Goal: Information Seeking & Learning: Learn about a topic

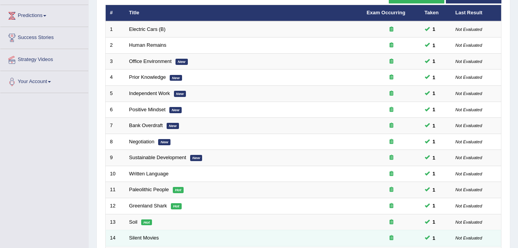
scroll to position [99, 0]
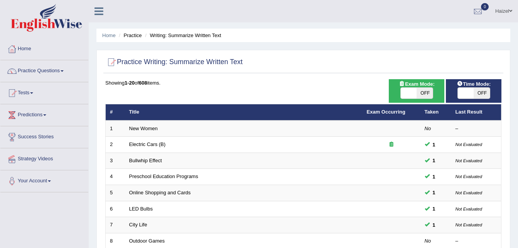
click at [427, 91] on span "OFF" at bounding box center [425, 93] width 16 height 11
checkbox input "true"
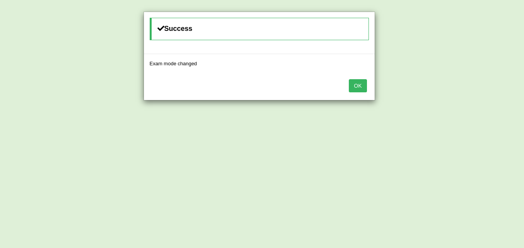
click at [362, 86] on button "OK" at bounding box center [358, 85] width 18 height 13
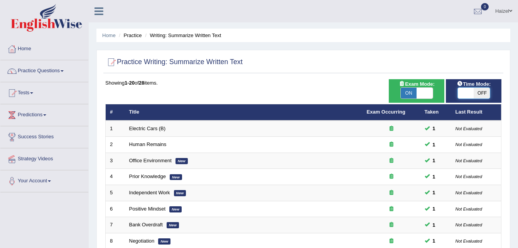
click at [470, 92] on span at bounding box center [466, 93] width 16 height 11
checkbox input "true"
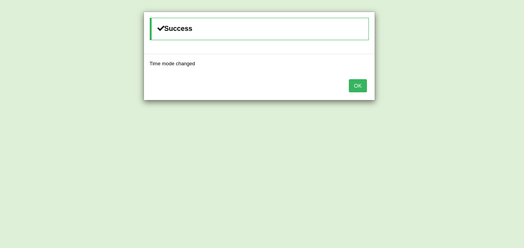
click at [358, 85] on button "OK" at bounding box center [358, 85] width 18 height 13
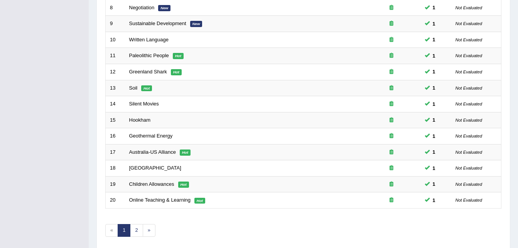
scroll to position [263, 0]
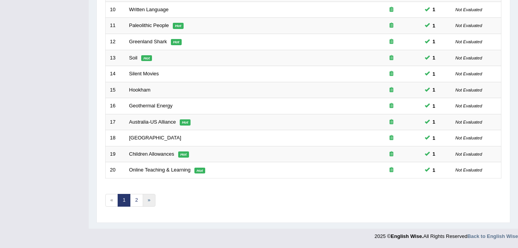
click at [149, 198] on link "»" at bounding box center [149, 200] width 13 height 13
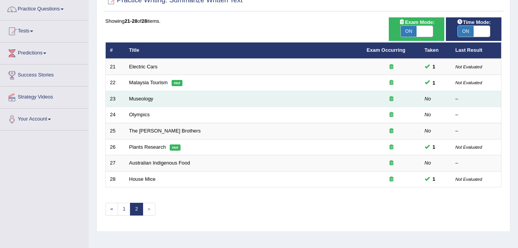
scroll to position [61, 0]
click at [138, 100] on link "Museology" at bounding box center [141, 99] width 24 height 6
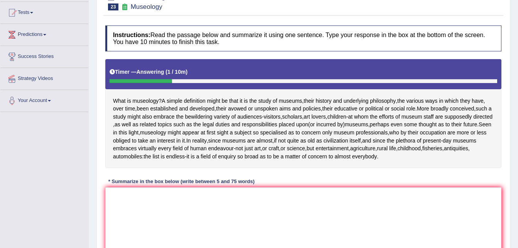
scroll to position [81, 0]
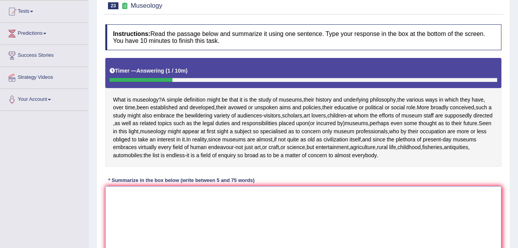
click at [243, 209] on textarea at bounding box center [303, 223] width 396 height 75
type textarea "y"
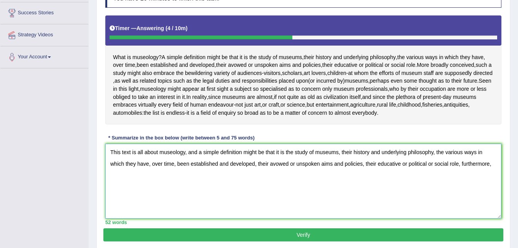
scroll to position [123, 0]
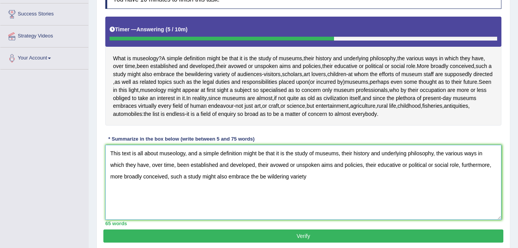
click at [267, 193] on textarea "This text is all about museology, and a simple definition might be that it is t…" at bounding box center [303, 182] width 396 height 75
click at [311, 194] on textarea "This text is all about museology, and a simple definition might be that it is t…" at bounding box center [303, 182] width 396 height 75
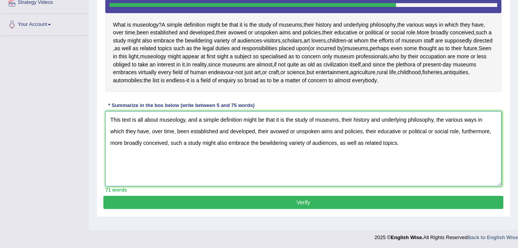
scroll to position [166, 0]
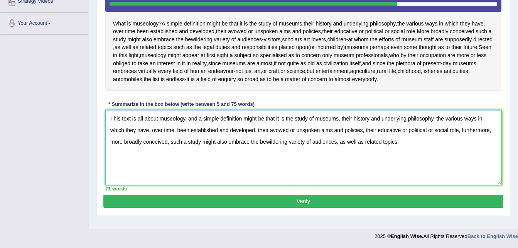
type textarea "This text is all about museology, and a simple definition might be that it is t…"
click at [300, 208] on button "Verify" at bounding box center [303, 200] width 400 height 13
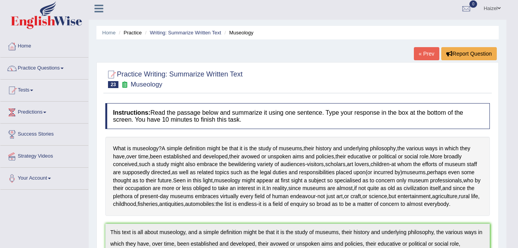
scroll to position [0, 0]
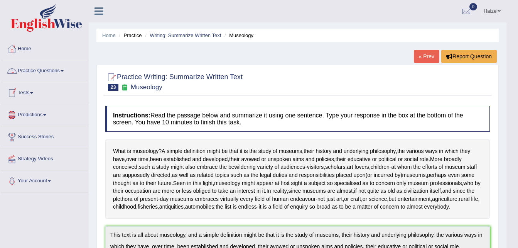
click at [61, 69] on link "Practice Questions" at bounding box center [44, 69] width 88 height 19
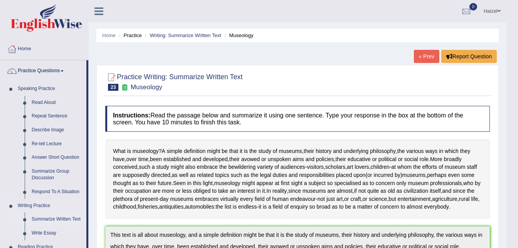
click at [57, 218] on link "Summarize Written Text" at bounding box center [57, 219] width 58 height 14
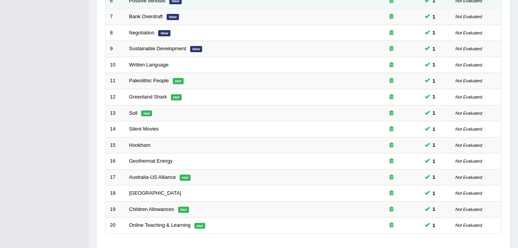
scroll to position [263, 0]
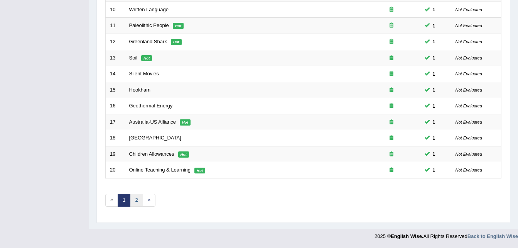
click at [137, 203] on link "2" at bounding box center [136, 200] width 13 height 13
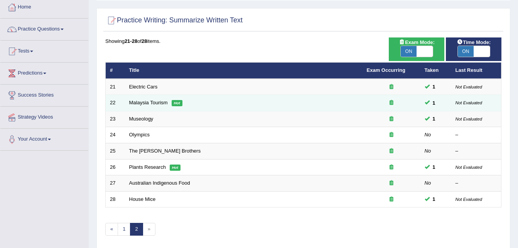
scroll to position [56, 0]
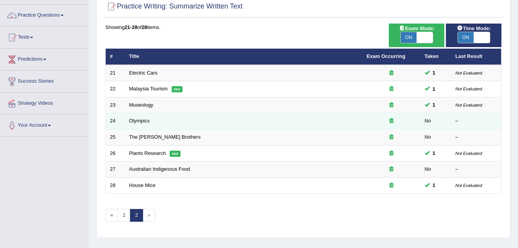
click at [142, 117] on td "Olympics" at bounding box center [244, 121] width 238 height 16
click at [142, 119] on link "Olympics" at bounding box center [139, 121] width 20 height 6
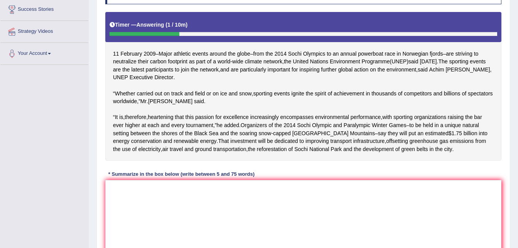
scroll to position [128, 0]
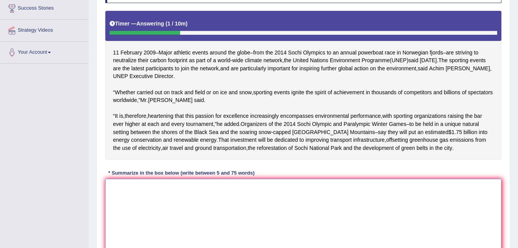
click at [237, 227] on textarea at bounding box center [303, 216] width 396 height 75
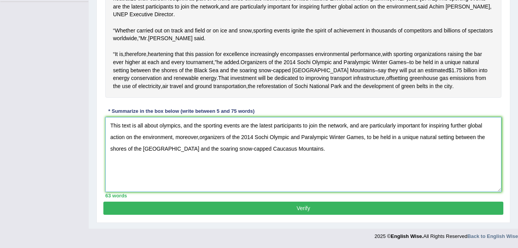
scroll to position [198, 0]
type textarea "This text is all about olympics, and the sporting events are the latest partici…"
click at [246, 215] on button "Verify" at bounding box center [303, 207] width 400 height 13
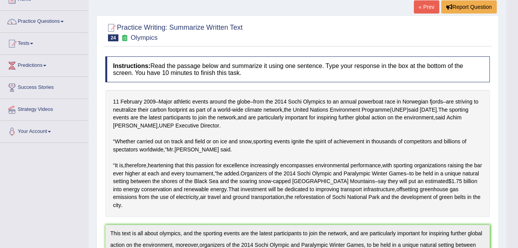
scroll to position [0, 0]
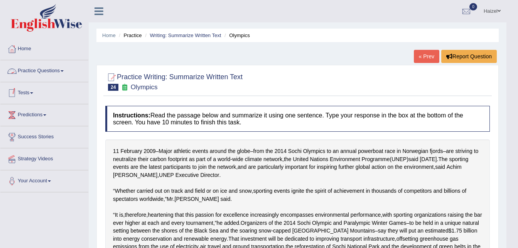
click at [62, 71] on link "Practice Questions" at bounding box center [44, 69] width 88 height 19
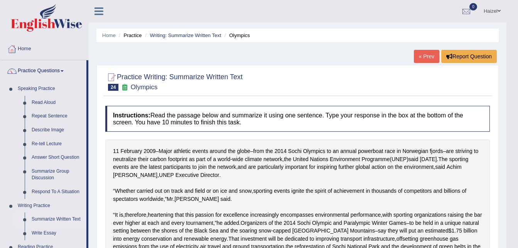
click at [60, 219] on link "Summarize Written Text" at bounding box center [57, 219] width 58 height 14
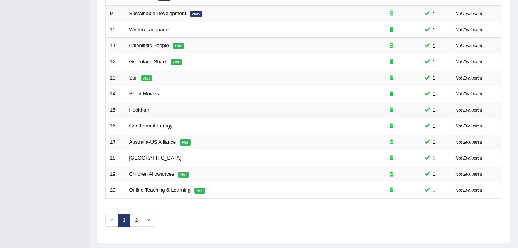
scroll to position [263, 0]
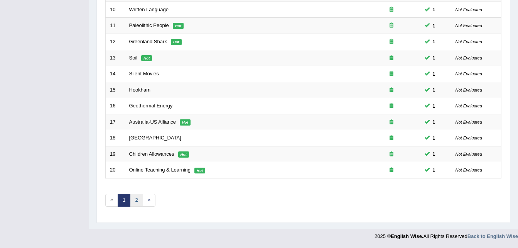
click at [135, 198] on link "2" at bounding box center [136, 200] width 13 height 13
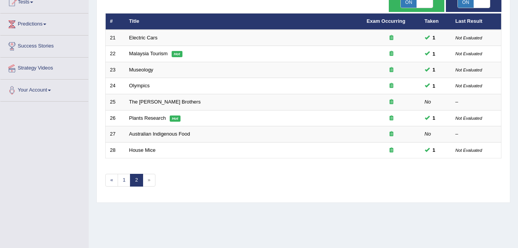
scroll to position [93, 0]
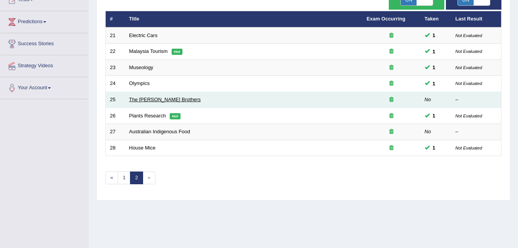
click at [156, 98] on link "The [PERSON_NAME] Brothers" at bounding box center [165, 99] width 72 height 6
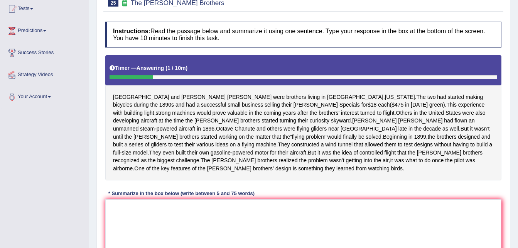
scroll to position [123, 0]
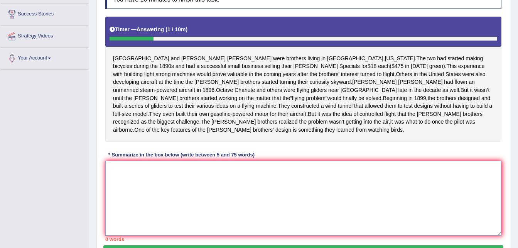
click at [232, 192] on textarea at bounding box center [303, 198] width 396 height 75
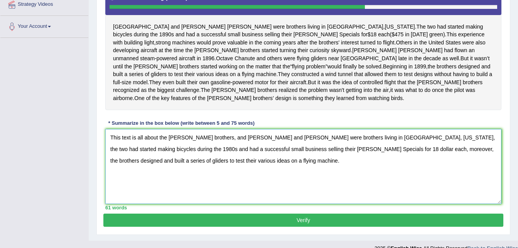
scroll to position [190, 0]
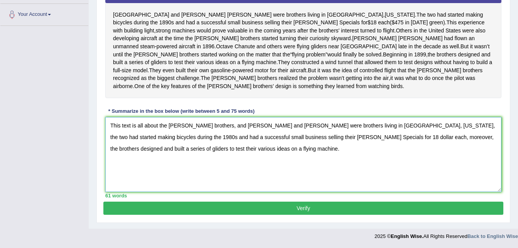
type textarea "This text is all about the Wright brothers, and Orville and Wilbur Wright were …"
click at [310, 208] on button "Verify" at bounding box center [303, 207] width 400 height 13
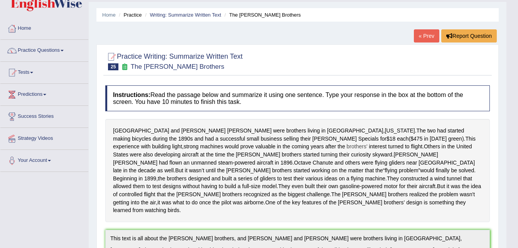
scroll to position [20, 0]
click at [54, 47] on link "Practice Questions" at bounding box center [44, 49] width 88 height 19
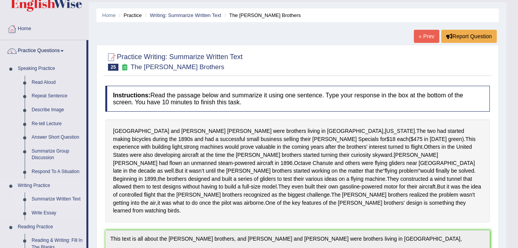
click at [70, 199] on link "Summarize Written Text" at bounding box center [57, 199] width 58 height 14
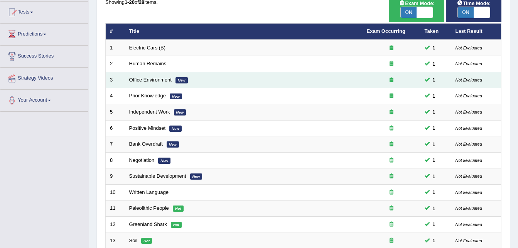
scroll to position [141, 0]
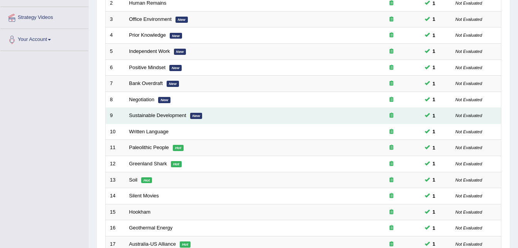
drag, startPoint x: 168, startPoint y: 154, endPoint x: 313, endPoint y: 112, distance: 150.7
click at [313, 112] on td "Sustainable Development New" at bounding box center [244, 116] width 238 height 16
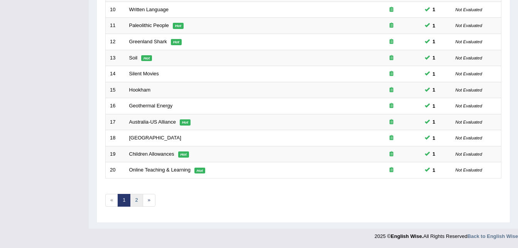
click at [134, 199] on link "2" at bounding box center [136, 200] width 13 height 13
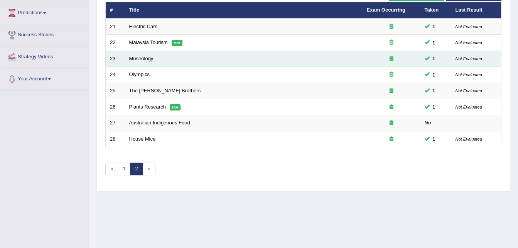
scroll to position [102, 0]
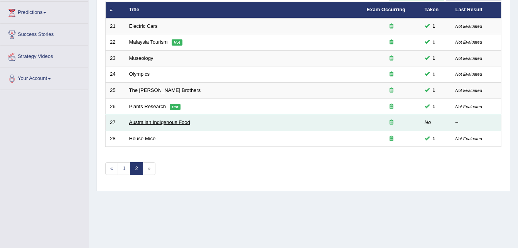
click at [161, 120] on link "Australian Indigenous Food" at bounding box center [159, 122] width 61 height 6
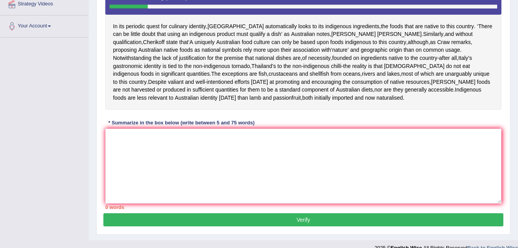
scroll to position [155, 0]
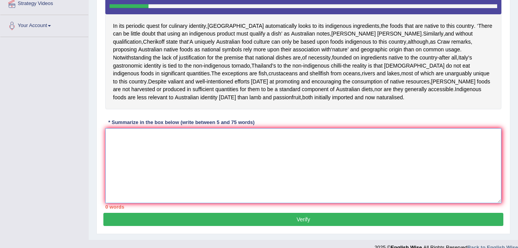
click at [287, 178] on textarea at bounding box center [303, 165] width 396 height 75
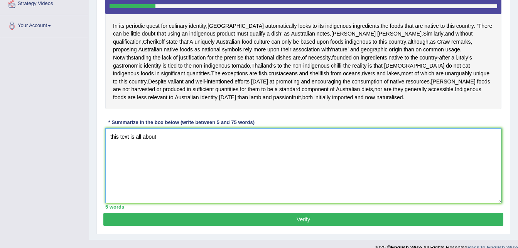
click at [112, 144] on textarea "this text is all about" at bounding box center [303, 165] width 396 height 75
click at [169, 143] on textarea "This text is all about" at bounding box center [303, 165] width 396 height 75
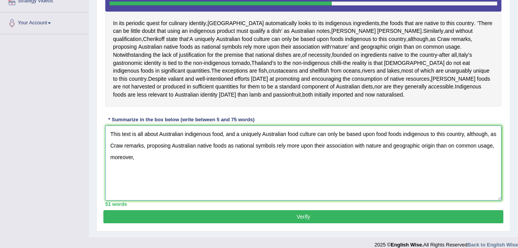
scroll to position [159, 0]
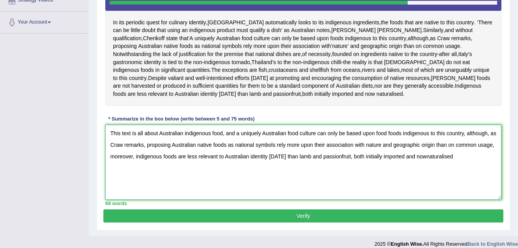
click at [441, 163] on textarea "This text is all about Australian indigenous food, and a uniquely Australian fo…" at bounding box center [303, 162] width 396 height 75
click at [484, 160] on textarea "This text is all about Australian indigenous food, and a uniquely Australian fo…" at bounding box center [303, 162] width 396 height 75
click at [389, 138] on textarea "This text is all about Australian indigenous food, and a uniquely Australian fo…" at bounding box center [303, 162] width 396 height 75
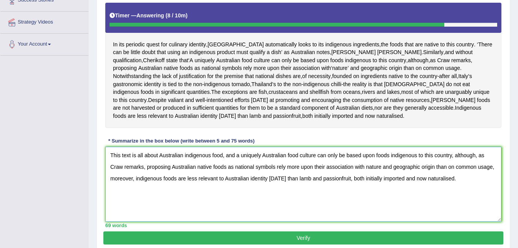
scroll to position [174, 0]
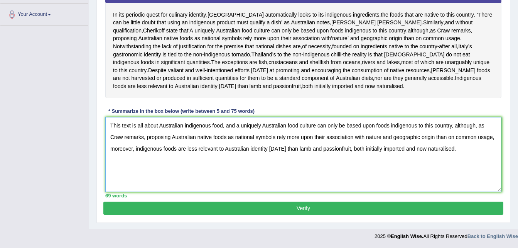
type textarea "This text is all about Australian indigenous food, and a uniquely Australian fo…"
click at [282, 206] on button "Verify" at bounding box center [303, 207] width 400 height 13
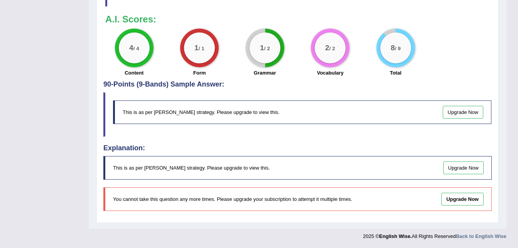
scroll to position [0, 0]
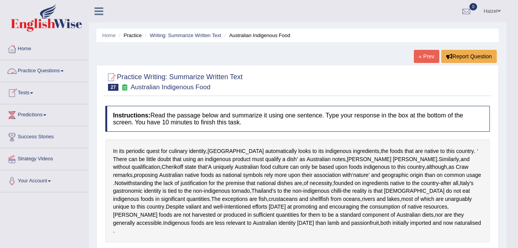
click at [60, 67] on link "Practice Questions" at bounding box center [44, 69] width 88 height 19
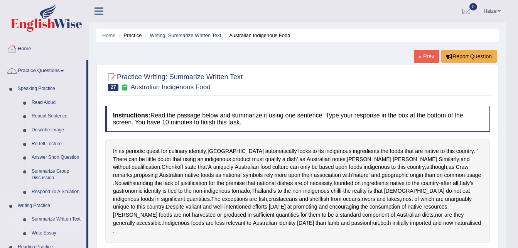
click at [48, 216] on link "Summarize Written Text" at bounding box center [57, 219] width 58 height 14
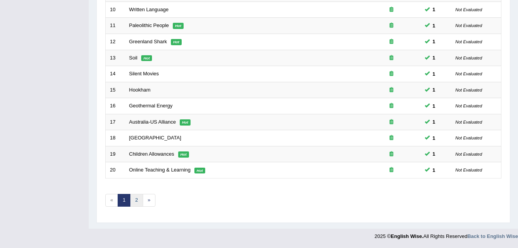
click at [137, 198] on link "2" at bounding box center [136, 200] width 13 height 13
